Goal: Information Seeking & Learning: Learn about a topic

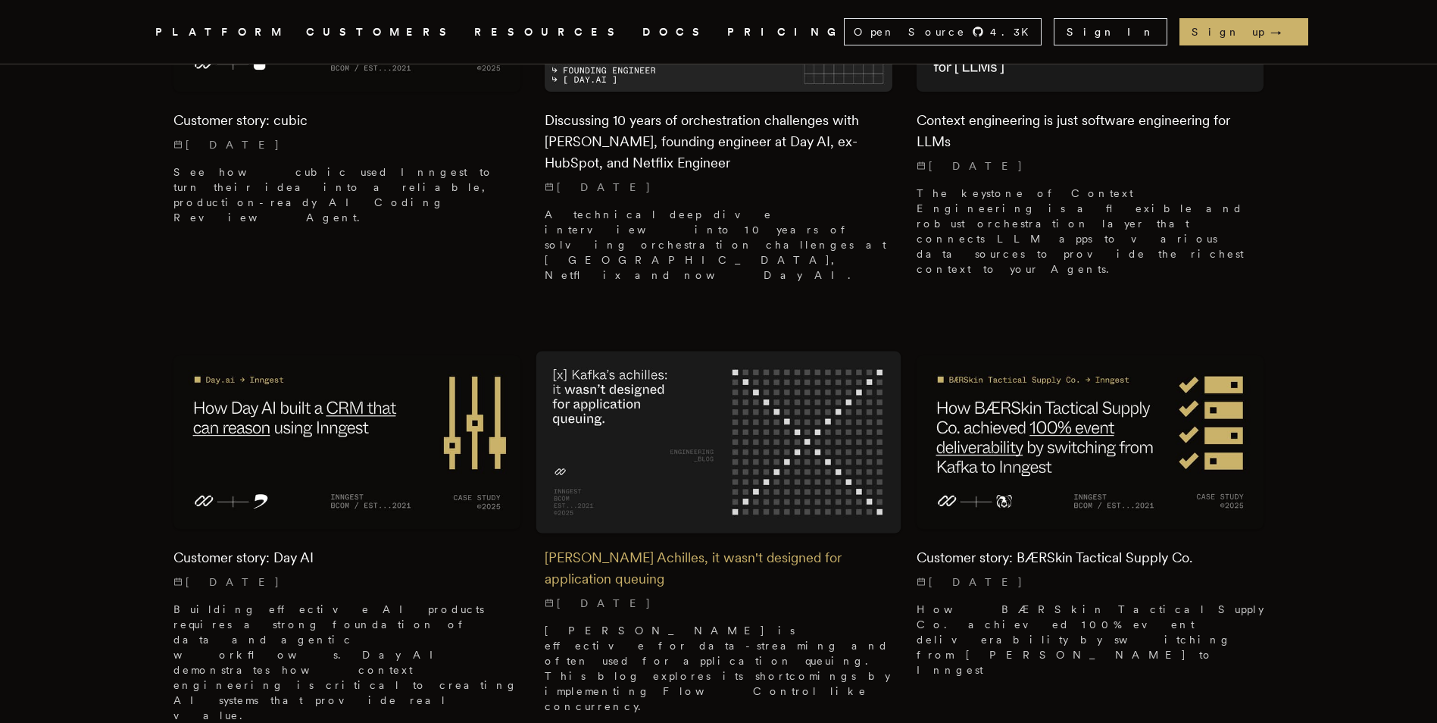
scroll to position [909, 0]
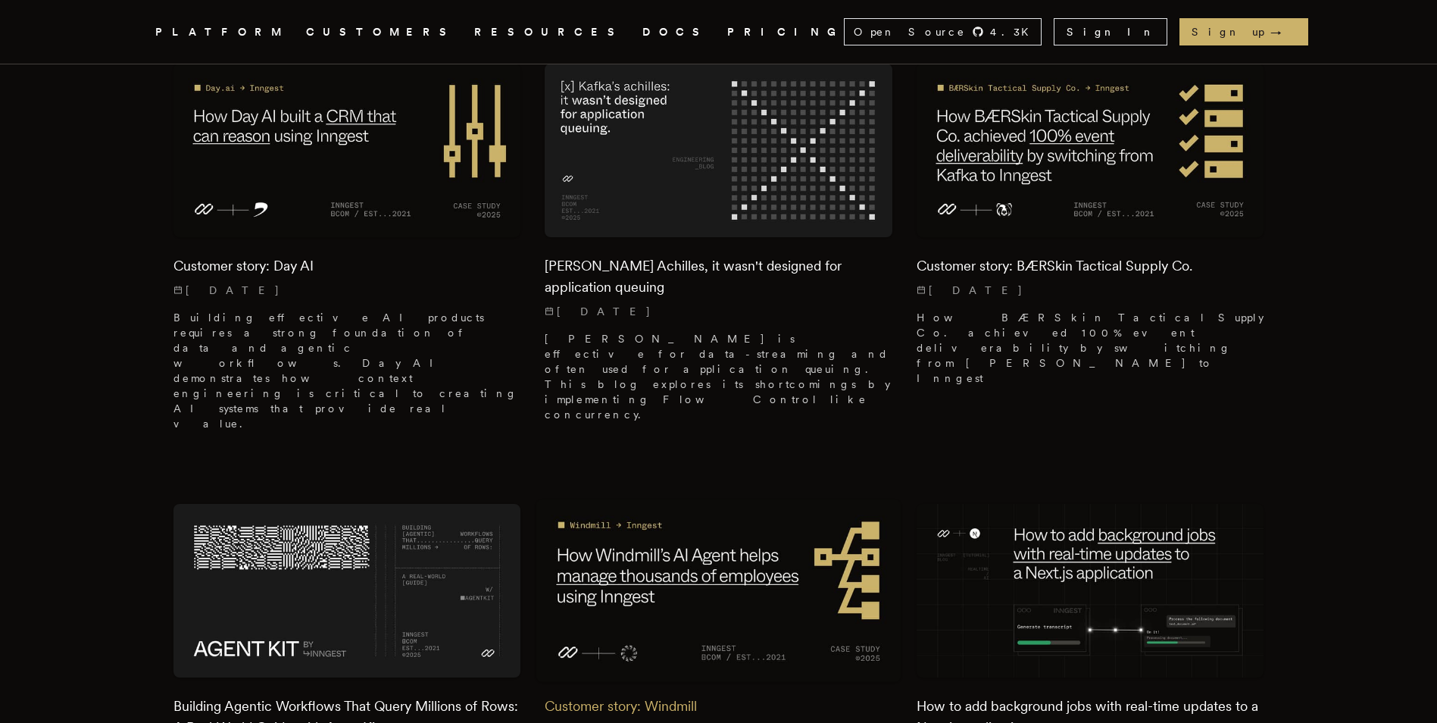
click at [670, 499] on img at bounding box center [718, 590] width 365 height 183
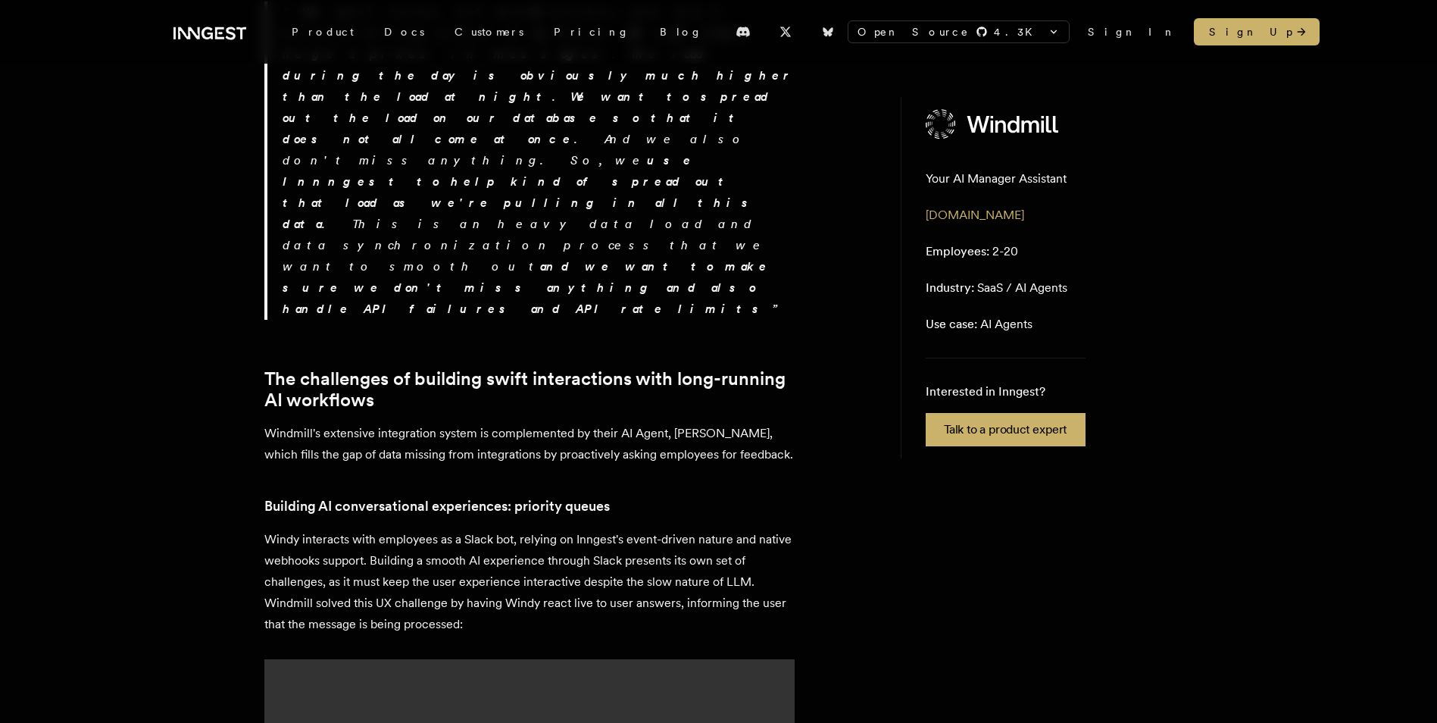
scroll to position [2045, 0]
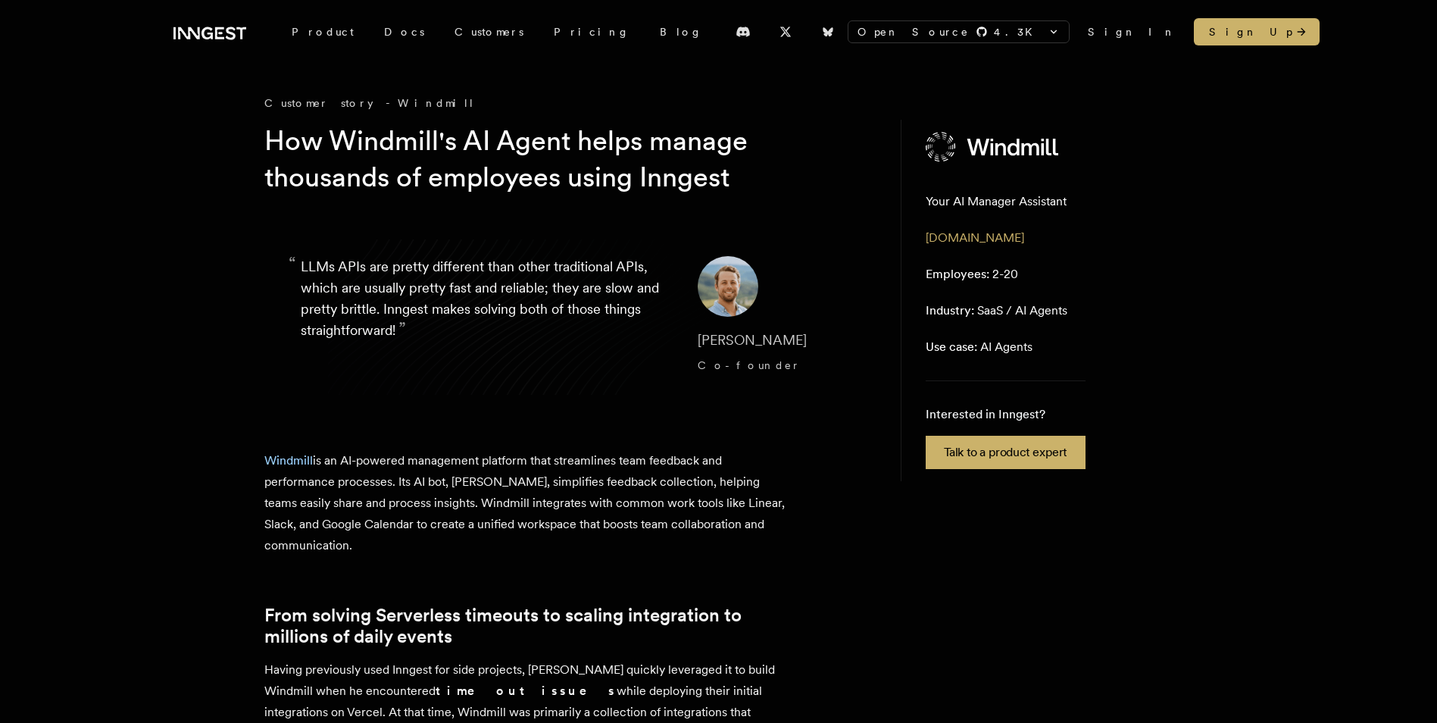
scroll to position [76, 0]
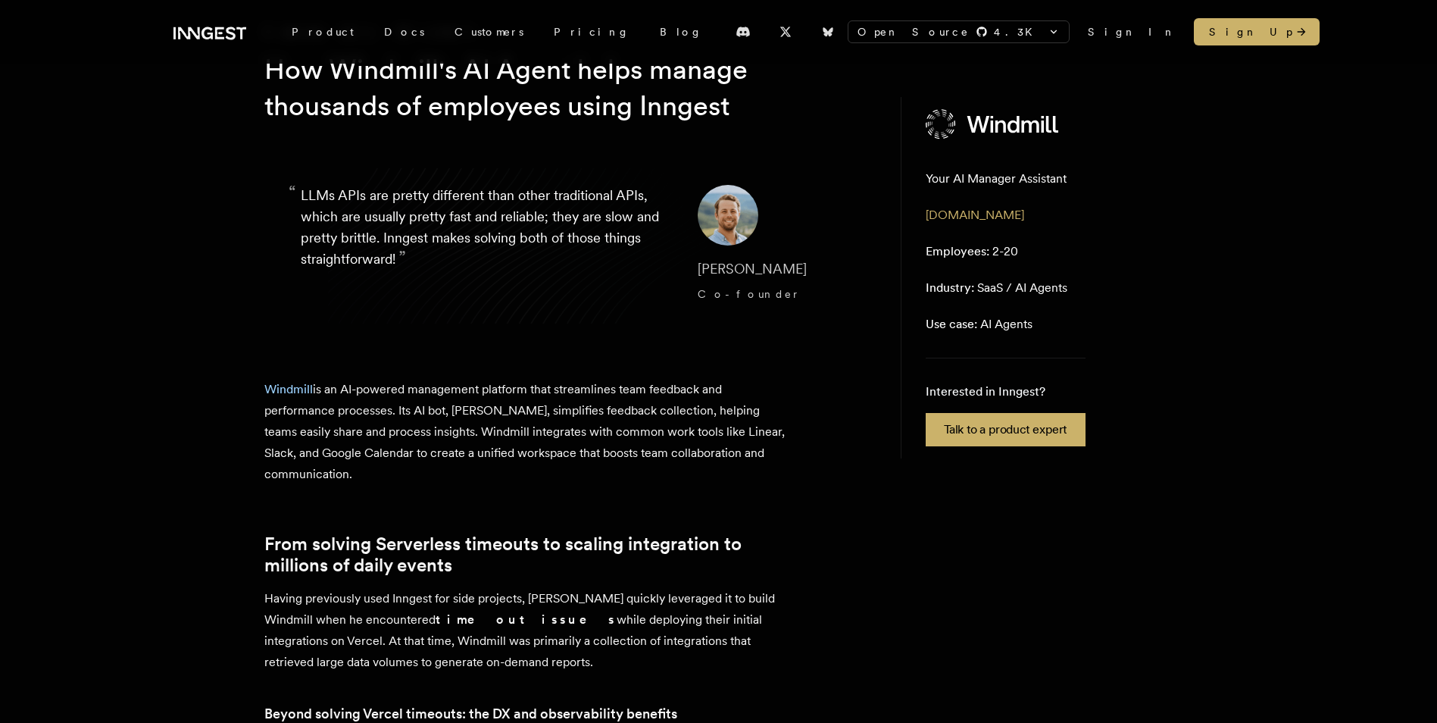
click at [964, 125] on img at bounding box center [993, 124] width 135 height 30
click at [1026, 111] on img at bounding box center [993, 124] width 135 height 30
click at [967, 260] on p "Employees: 2-20" at bounding box center [972, 251] width 92 height 18
click at [971, 251] on span "Employees:" at bounding box center [958, 251] width 64 height 14
click at [1005, 169] on aside "Your AI Manager Assistant gowindmill.com Employees: 2-20 Industry: SaaS / AI Ag…" at bounding box center [1037, 277] width 273 height 361
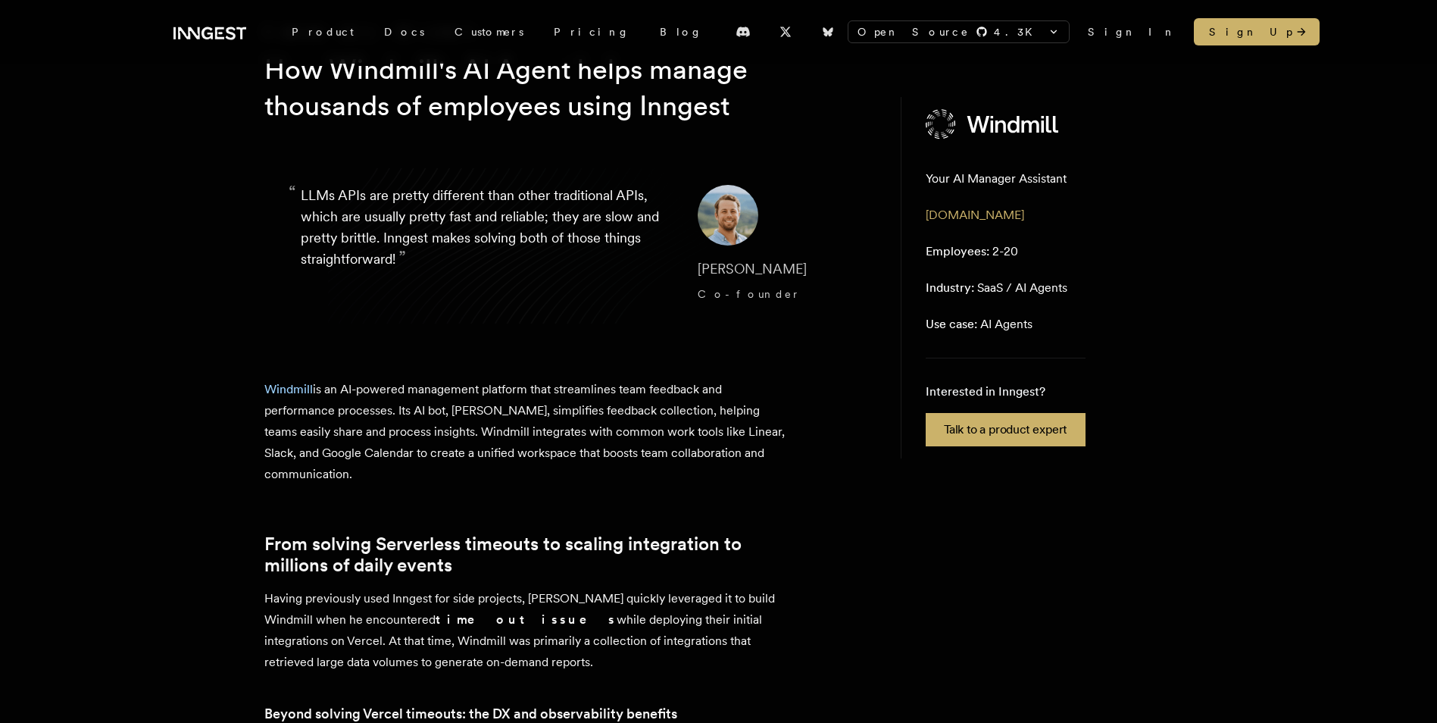
click at [976, 207] on p "[DOMAIN_NAME]" at bounding box center [975, 215] width 98 height 18
click at [976, 212] on link "[DOMAIN_NAME]" at bounding box center [975, 215] width 98 height 14
